Goal: Book appointment/travel/reservation

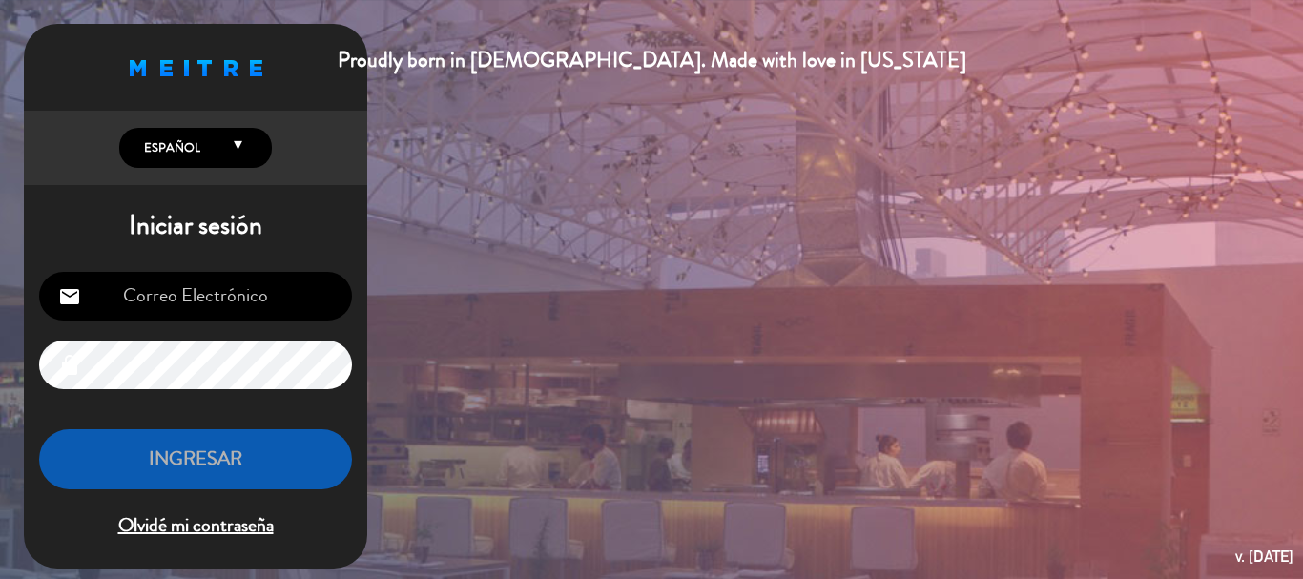
scroll to position [327, 0]
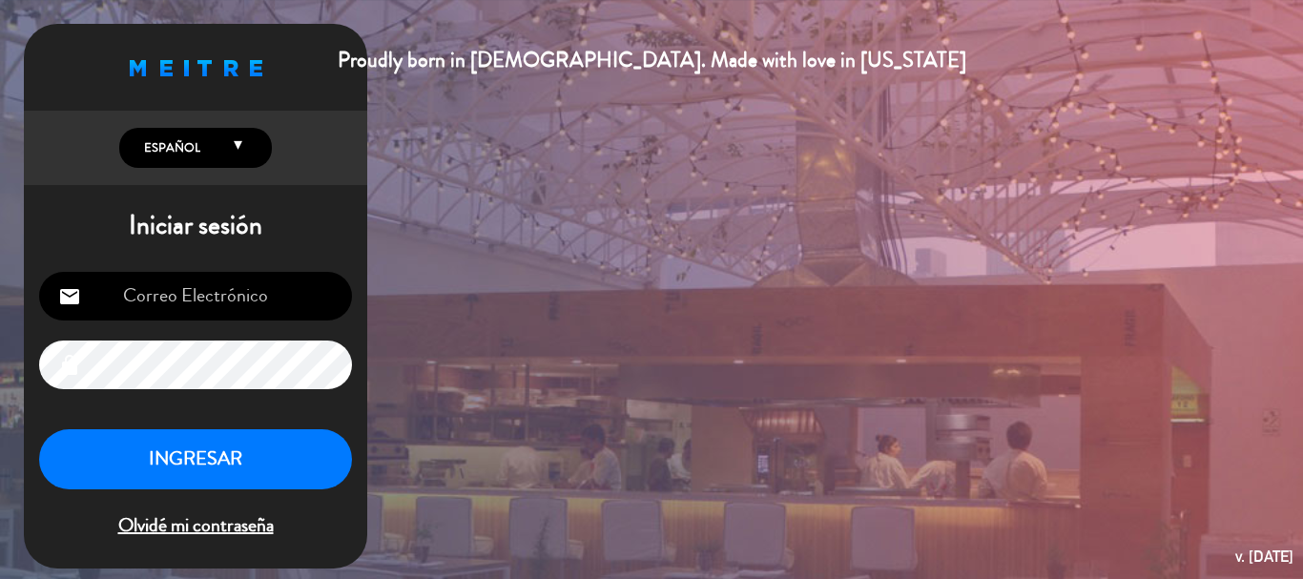
type input "[EMAIL_ADDRESS][DOMAIN_NAME]"
click at [242, 447] on button "INGRESAR" at bounding box center [195, 459] width 313 height 60
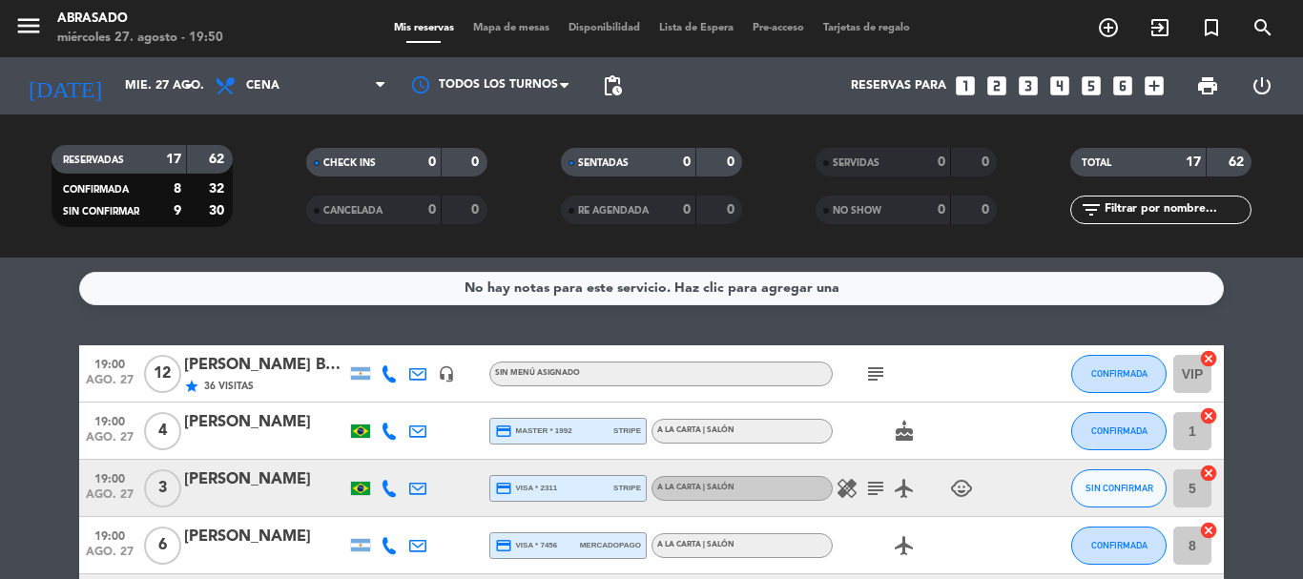
click at [994, 88] on icon "looks_two" at bounding box center [997, 85] width 25 height 25
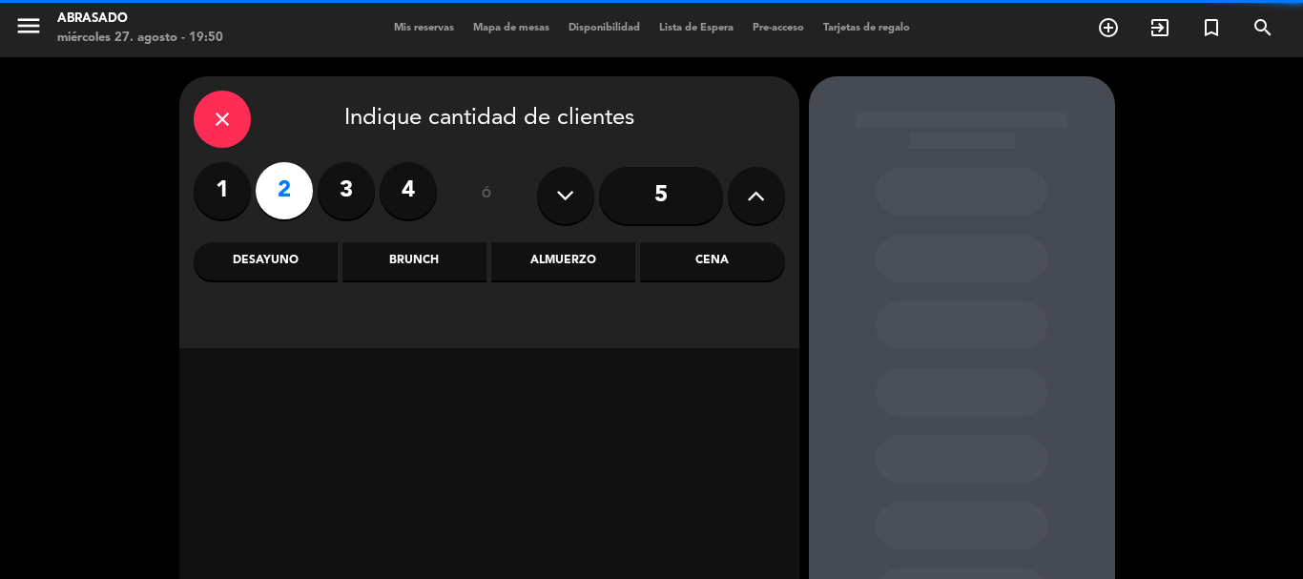
click at [726, 260] on div "Cena" at bounding box center [712, 261] width 144 height 38
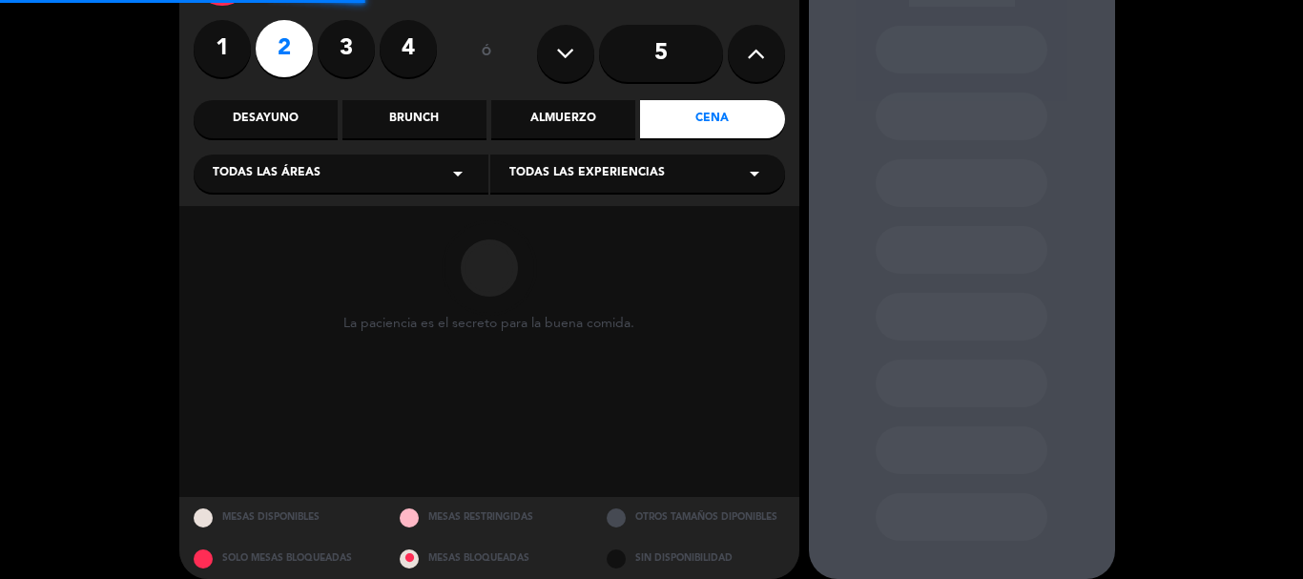
scroll to position [161, 0]
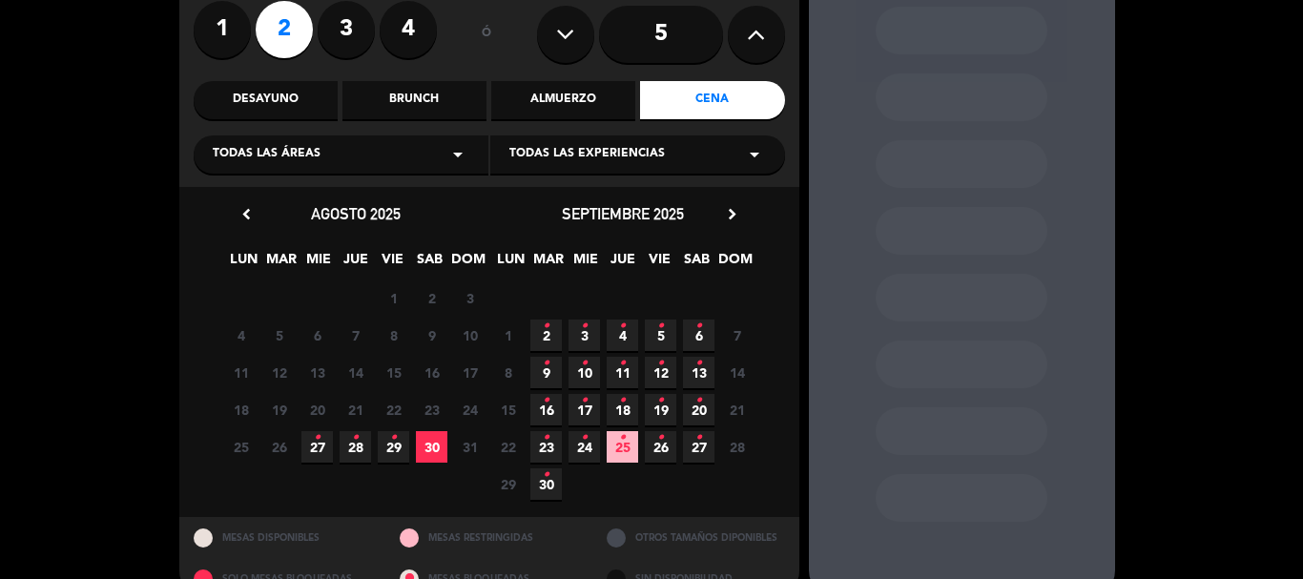
click at [668, 338] on span "5 •" at bounding box center [660, 335] width 31 height 31
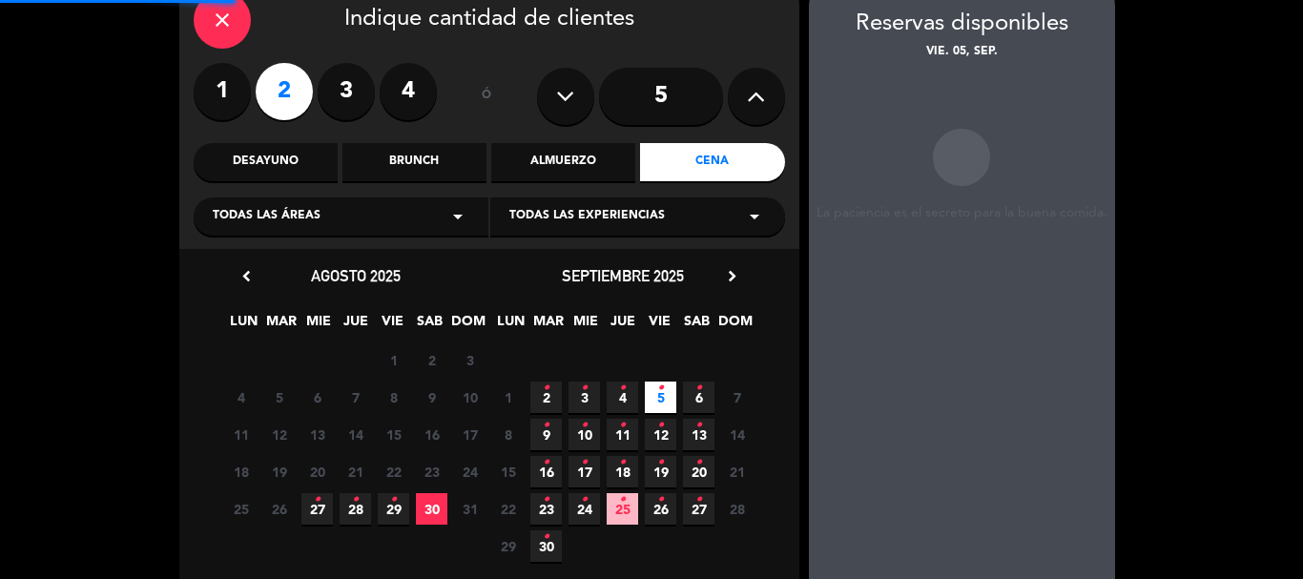
scroll to position [76, 0]
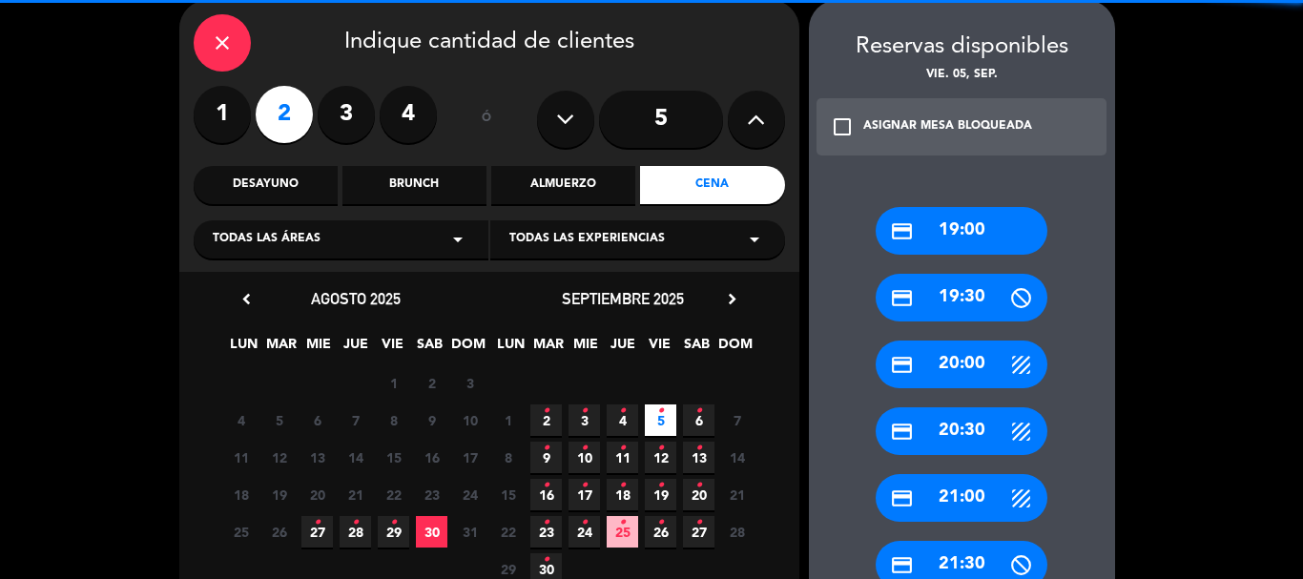
click at [960, 223] on div "credit_card 19:00" at bounding box center [962, 231] width 172 height 48
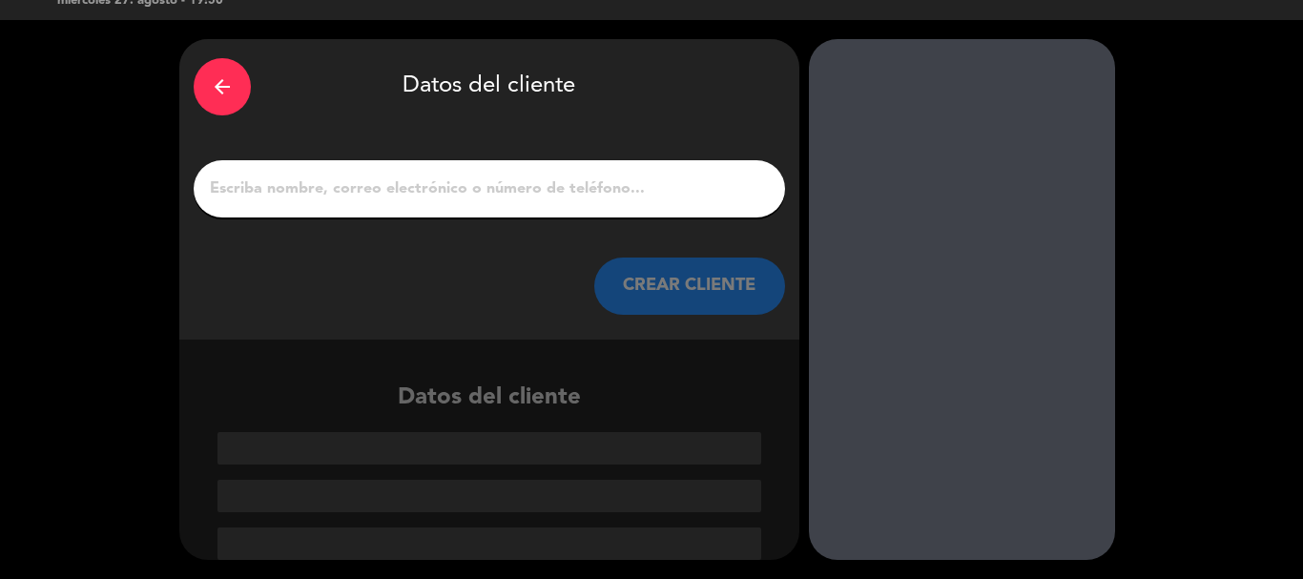
scroll to position [37, 0]
drag, startPoint x: 418, startPoint y: 182, endPoint x: 345, endPoint y: 189, distance: 72.8
click at [345, 189] on input "Página Completa" at bounding box center [489, 189] width 563 height 27
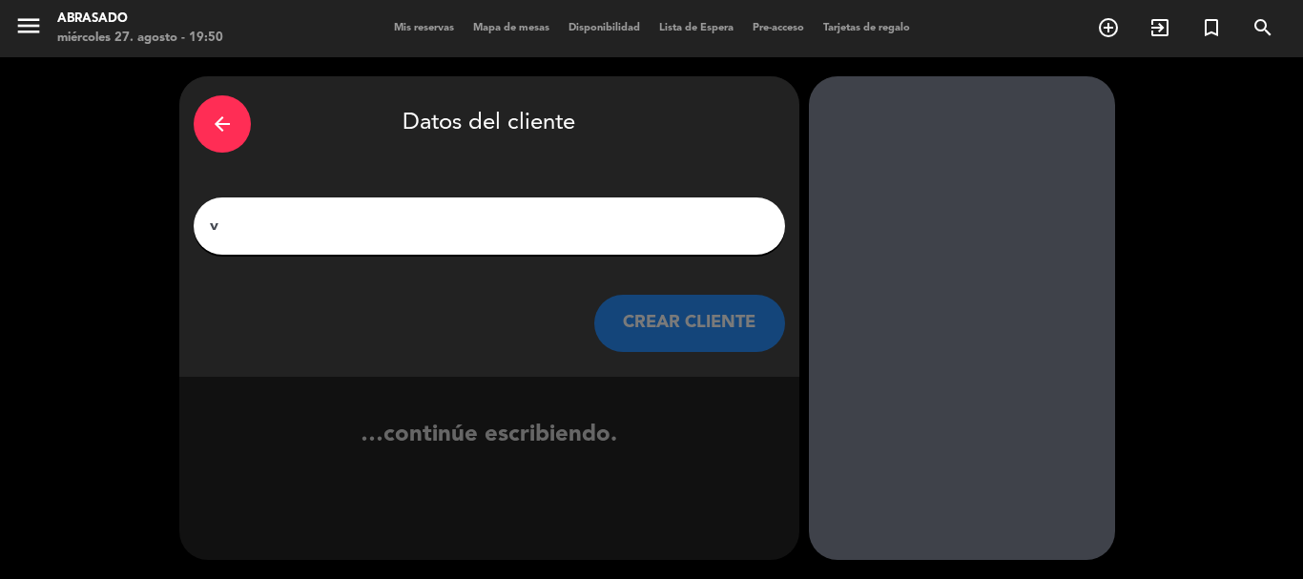
scroll to position [0, 0]
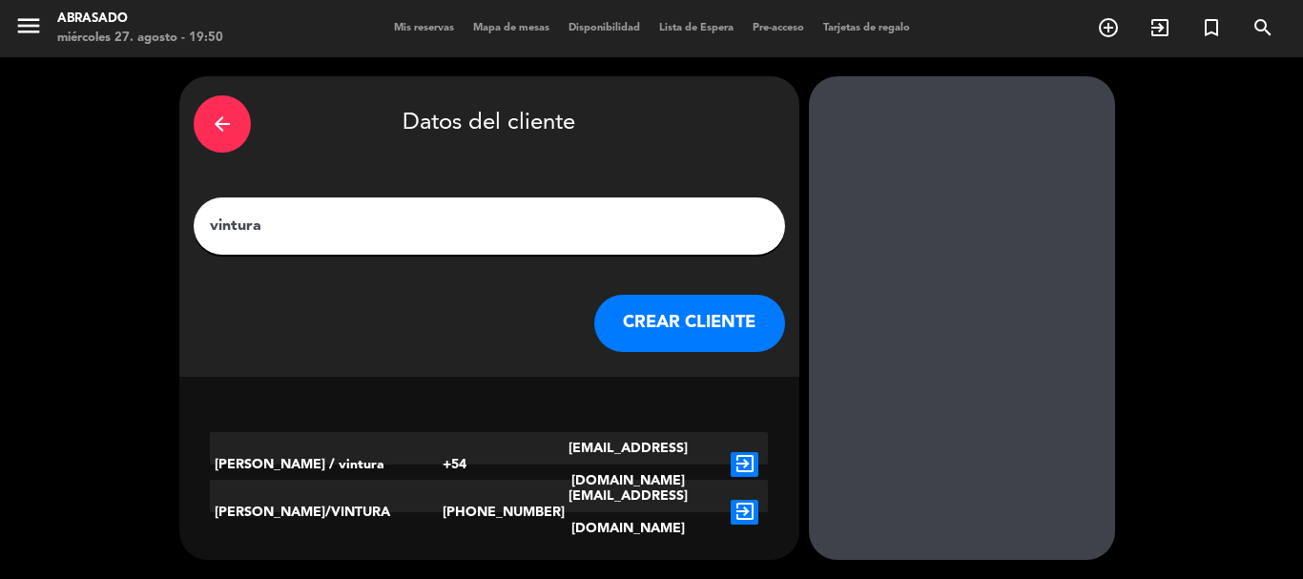
type input "vintura"
click at [740, 500] on icon "exit_to_app" at bounding box center [745, 512] width 28 height 25
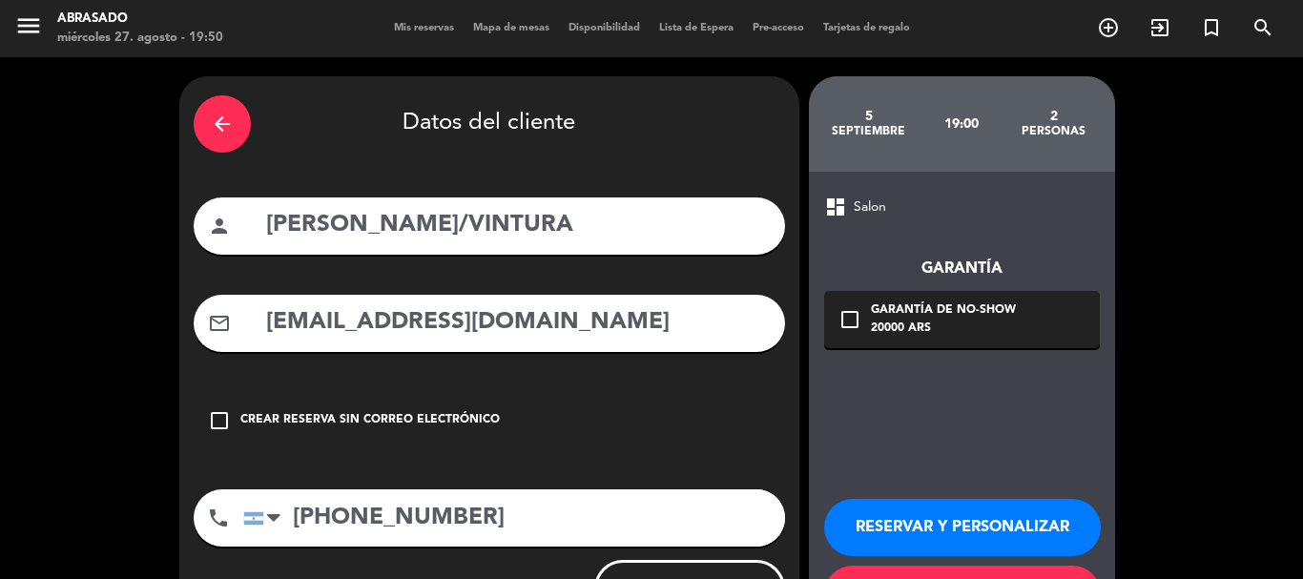
type textarea "A"
drag, startPoint x: 343, startPoint y: 220, endPoint x: 219, endPoint y: 206, distance: 123.9
click at [219, 206] on div "person [PERSON_NAME]/VINTURA" at bounding box center [490, 226] width 592 height 57
paste input "[PERSON_NAME]"
type input "[PERSON_NAME] /VINTURA"
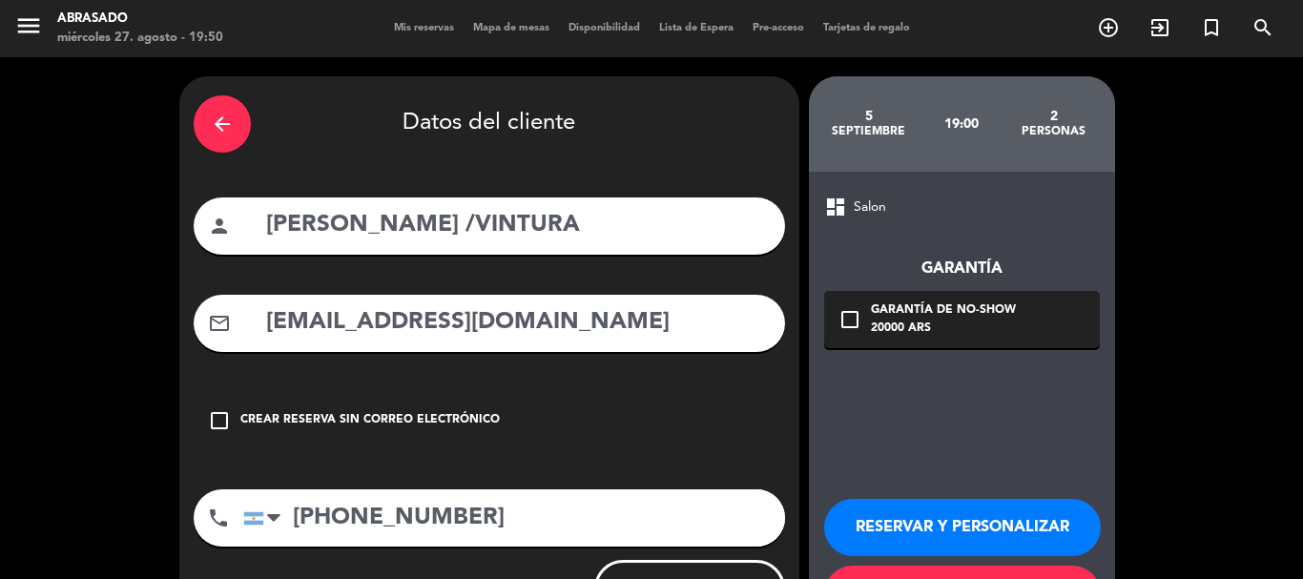
click at [927, 523] on button "RESERVAR Y PERSONALIZAR" at bounding box center [962, 527] width 277 height 57
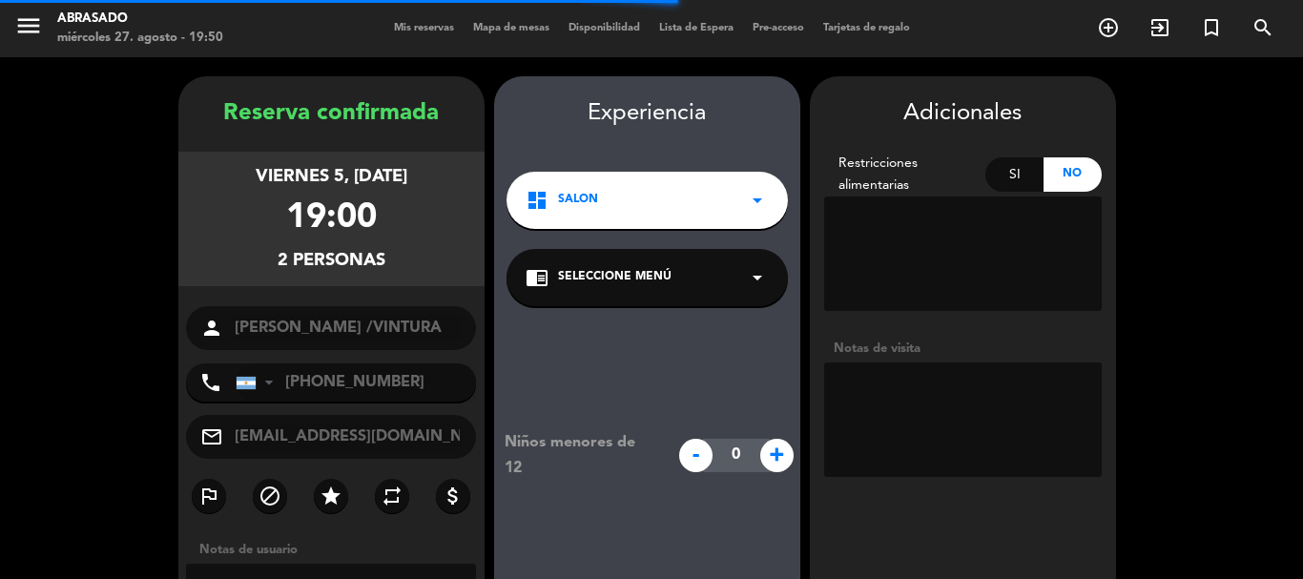
scroll to position [76, 0]
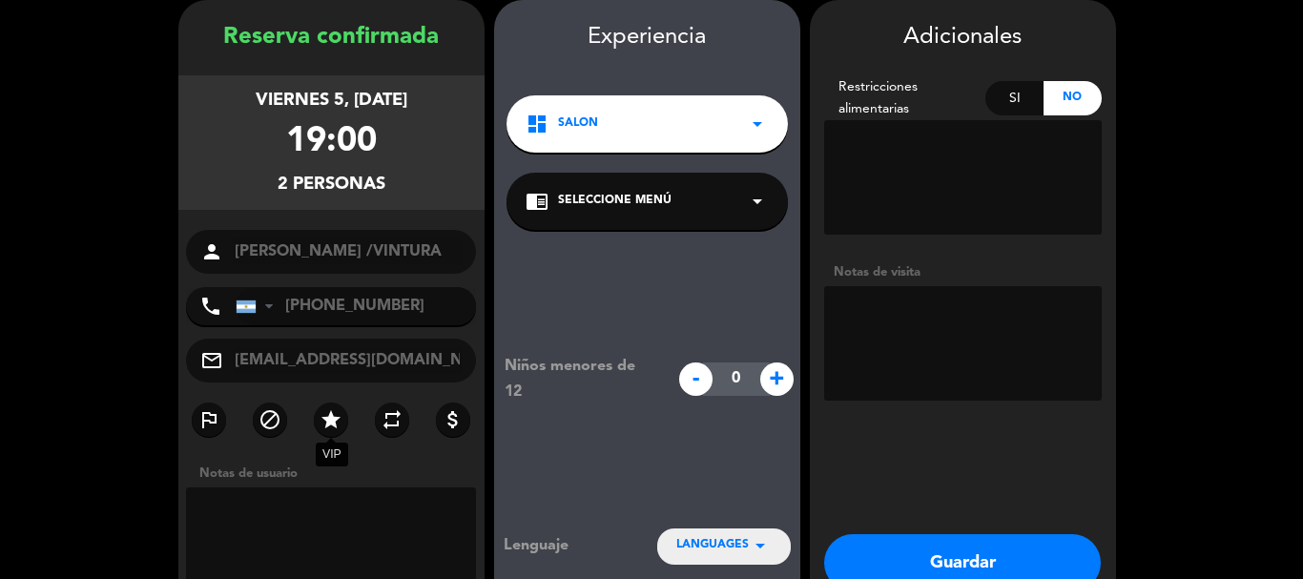
click at [323, 411] on icon "star" at bounding box center [331, 419] width 23 height 23
click at [930, 557] on button "Guardar" at bounding box center [962, 562] width 277 height 57
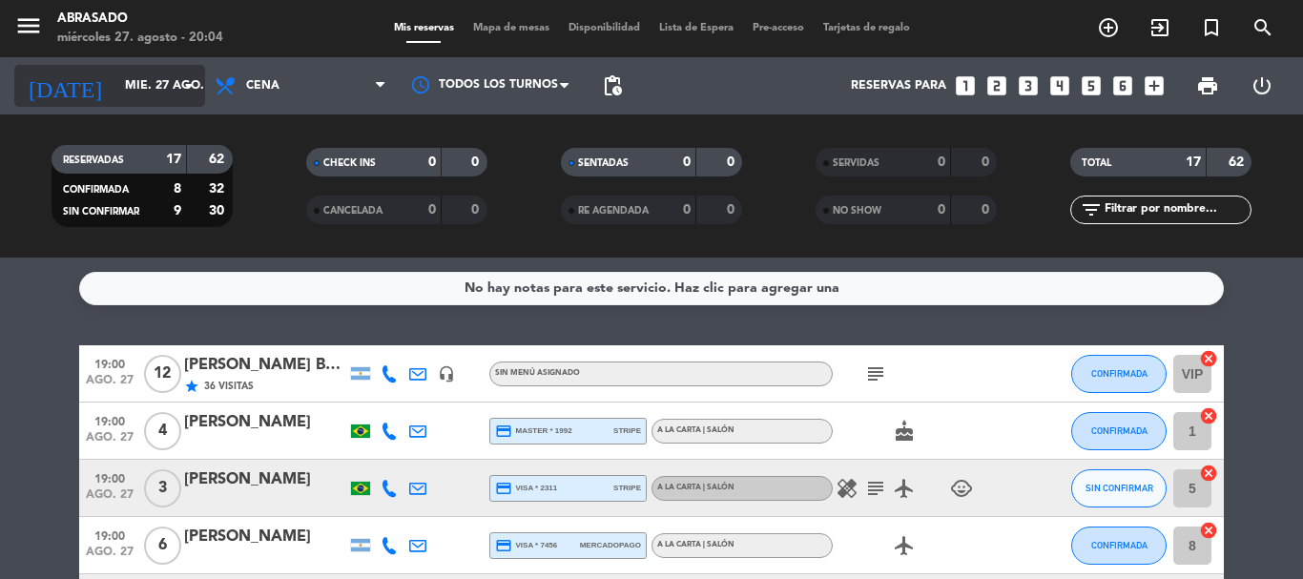
click at [135, 91] on input "mié. 27 ago." at bounding box center [195, 86] width 161 height 32
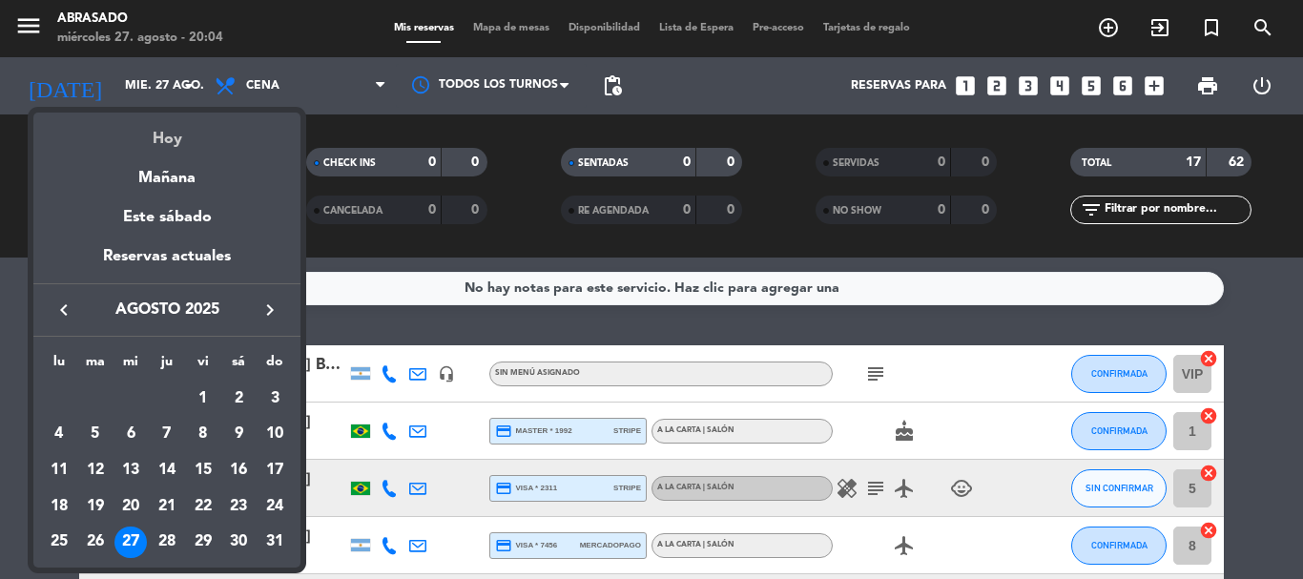
click at [169, 138] on div "Hoy" at bounding box center [166, 132] width 267 height 39
